Goal: Information Seeking & Learning: Learn about a topic

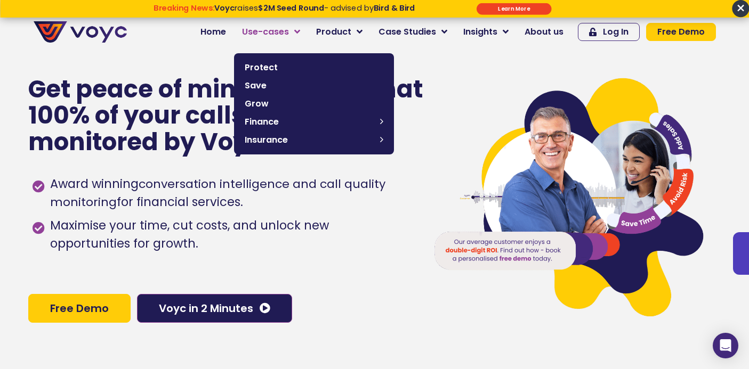
click at [294, 30] on link "Use-cases" at bounding box center [271, 31] width 74 height 21
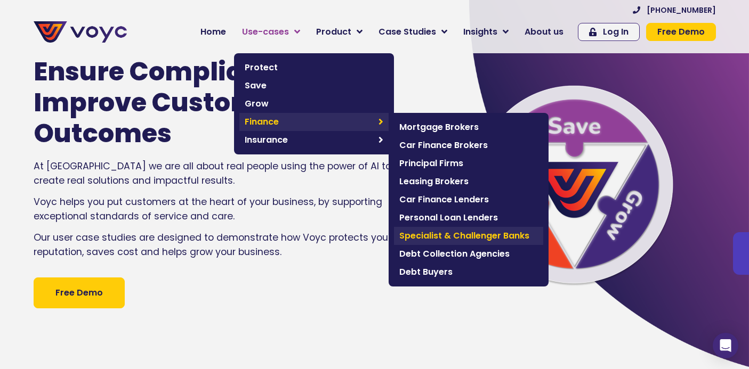
click at [462, 233] on span "Specialist & Challenger Banks" at bounding box center [468, 236] width 139 height 13
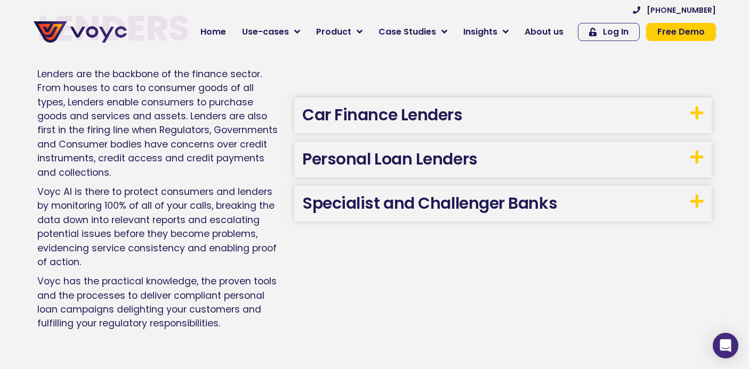
scroll to position [1296, 0]
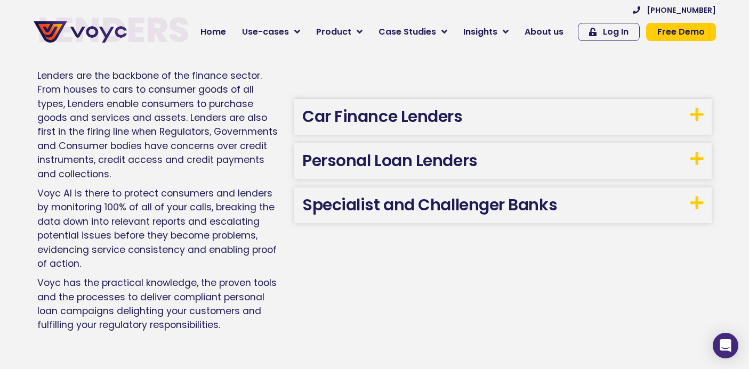
click at [413, 204] on link "Specialist and Challenger Banks" at bounding box center [429, 204] width 255 height 23
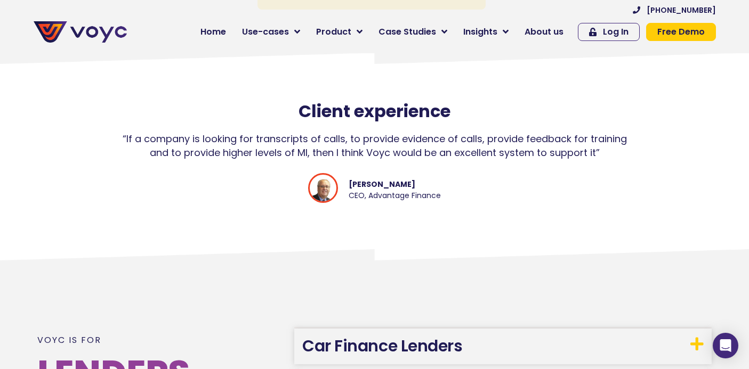
scroll to position [872, 0]
